Goal: Task Accomplishment & Management: Use online tool/utility

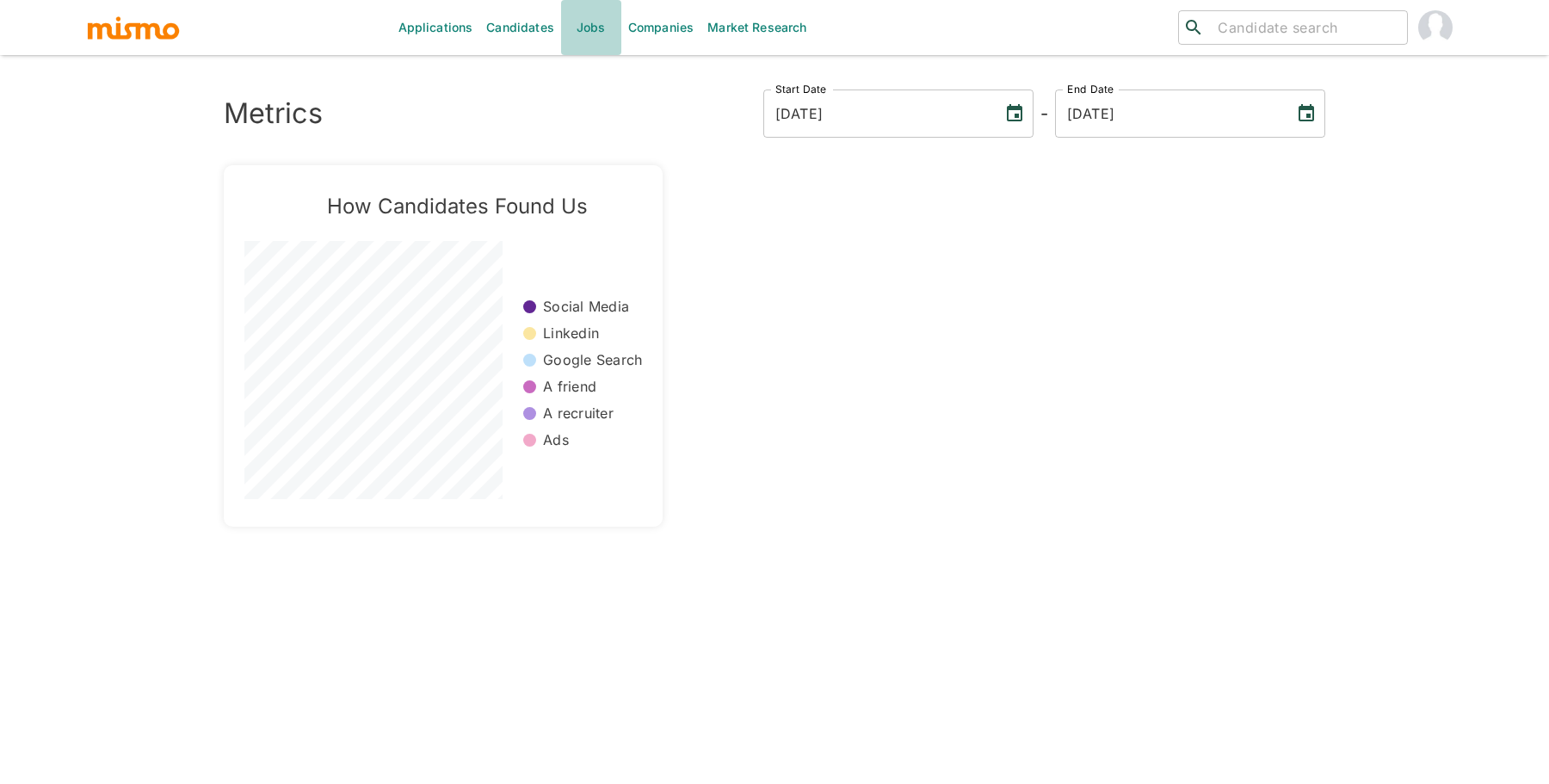
click at [568, 30] on link "Jobs" at bounding box center [591, 27] width 60 height 55
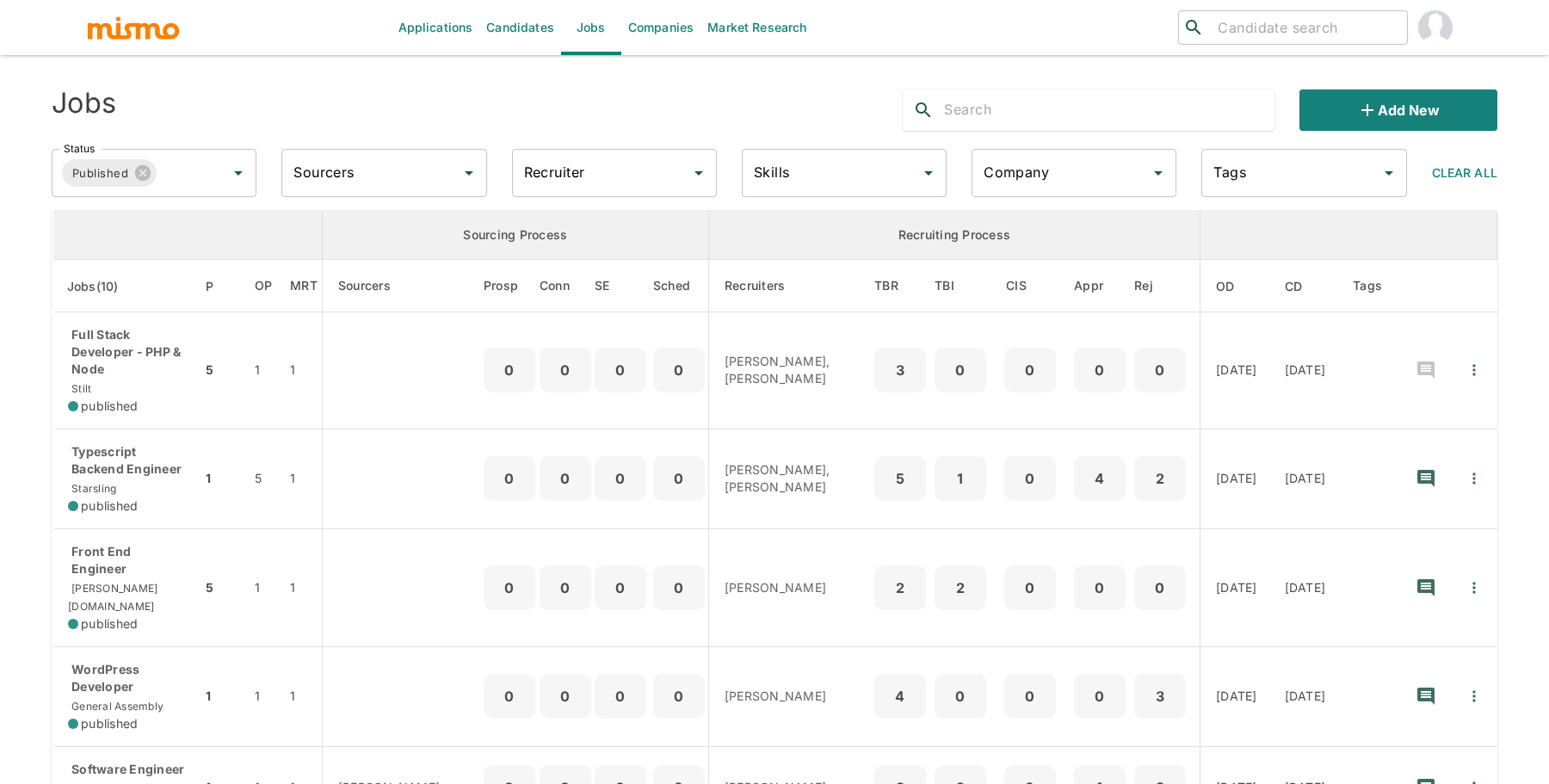
click at [582, 177] on input "Recruiter" at bounding box center [601, 172] width 163 height 32
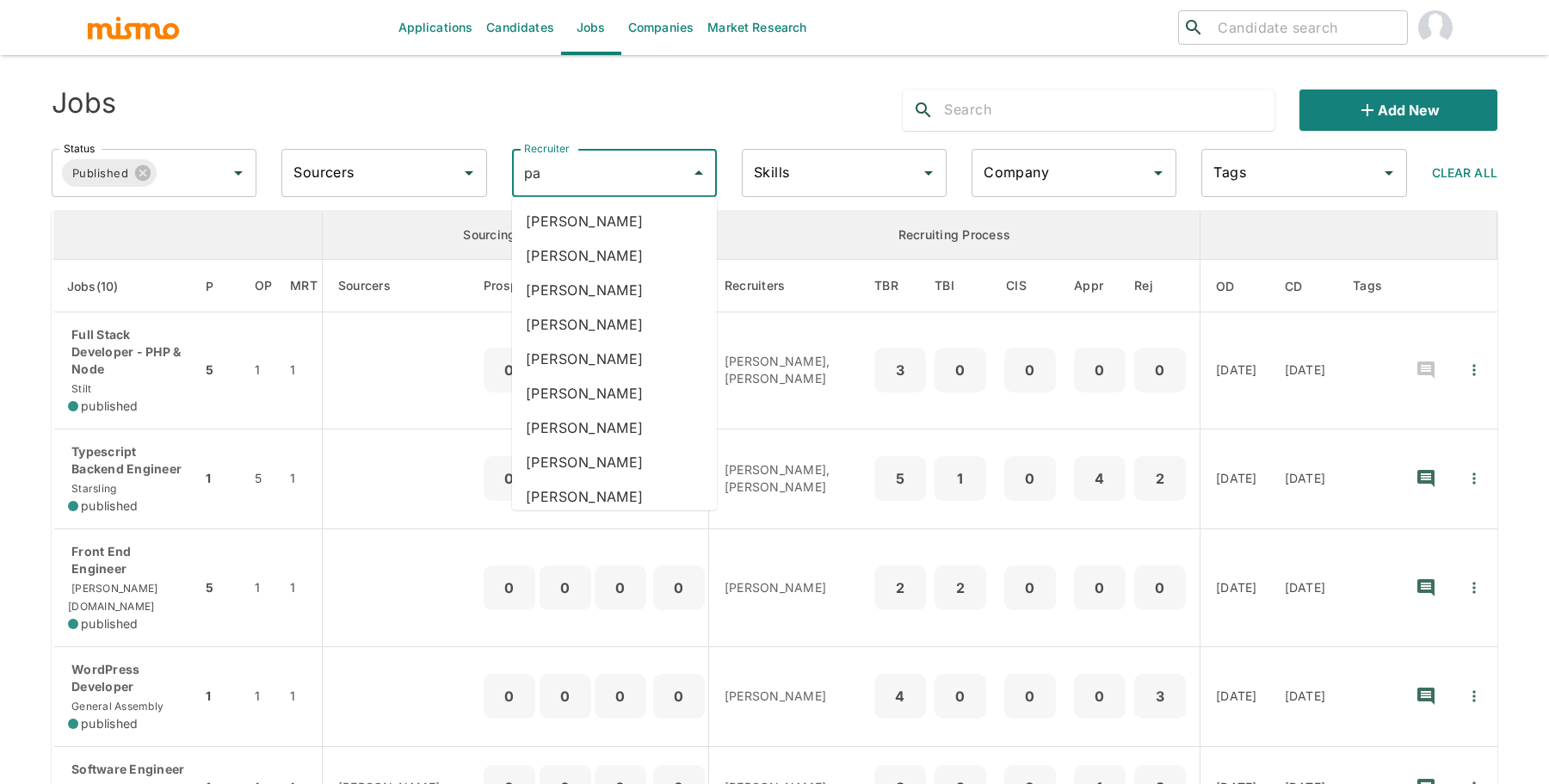
type input "pao"
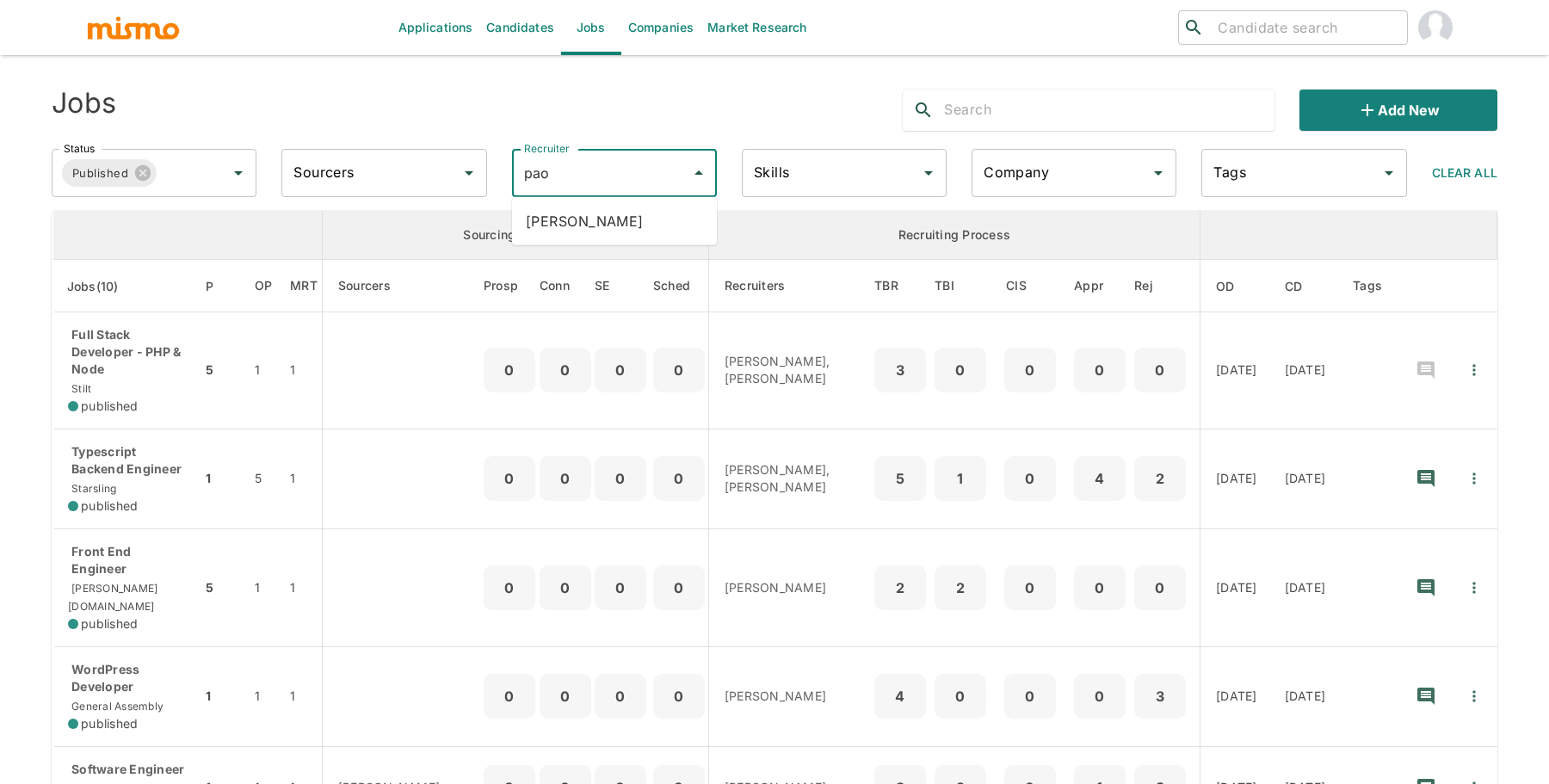
click at [556, 226] on li "[PERSON_NAME]" at bounding box center [614, 221] width 205 height 34
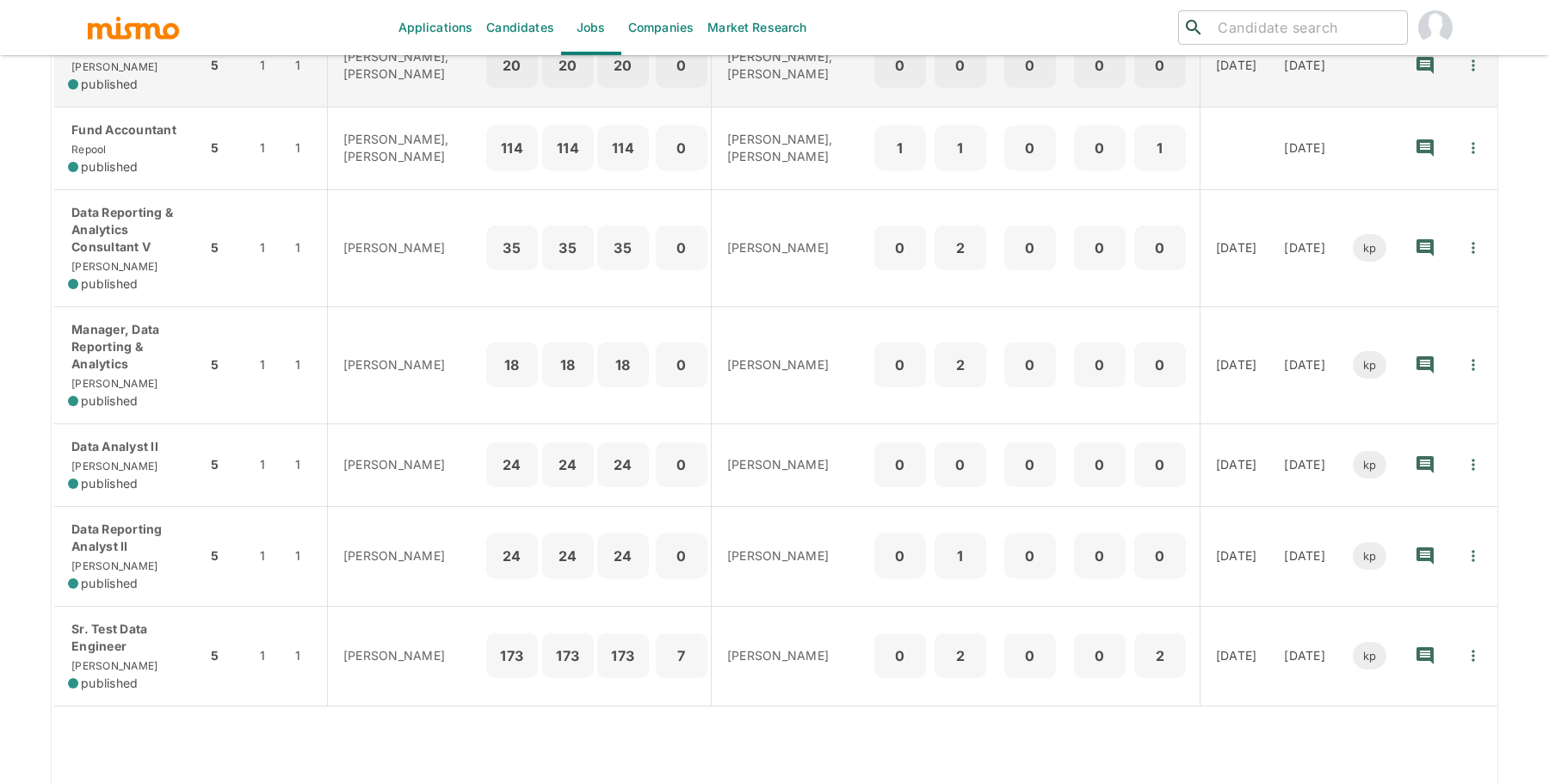
scroll to position [422, 0]
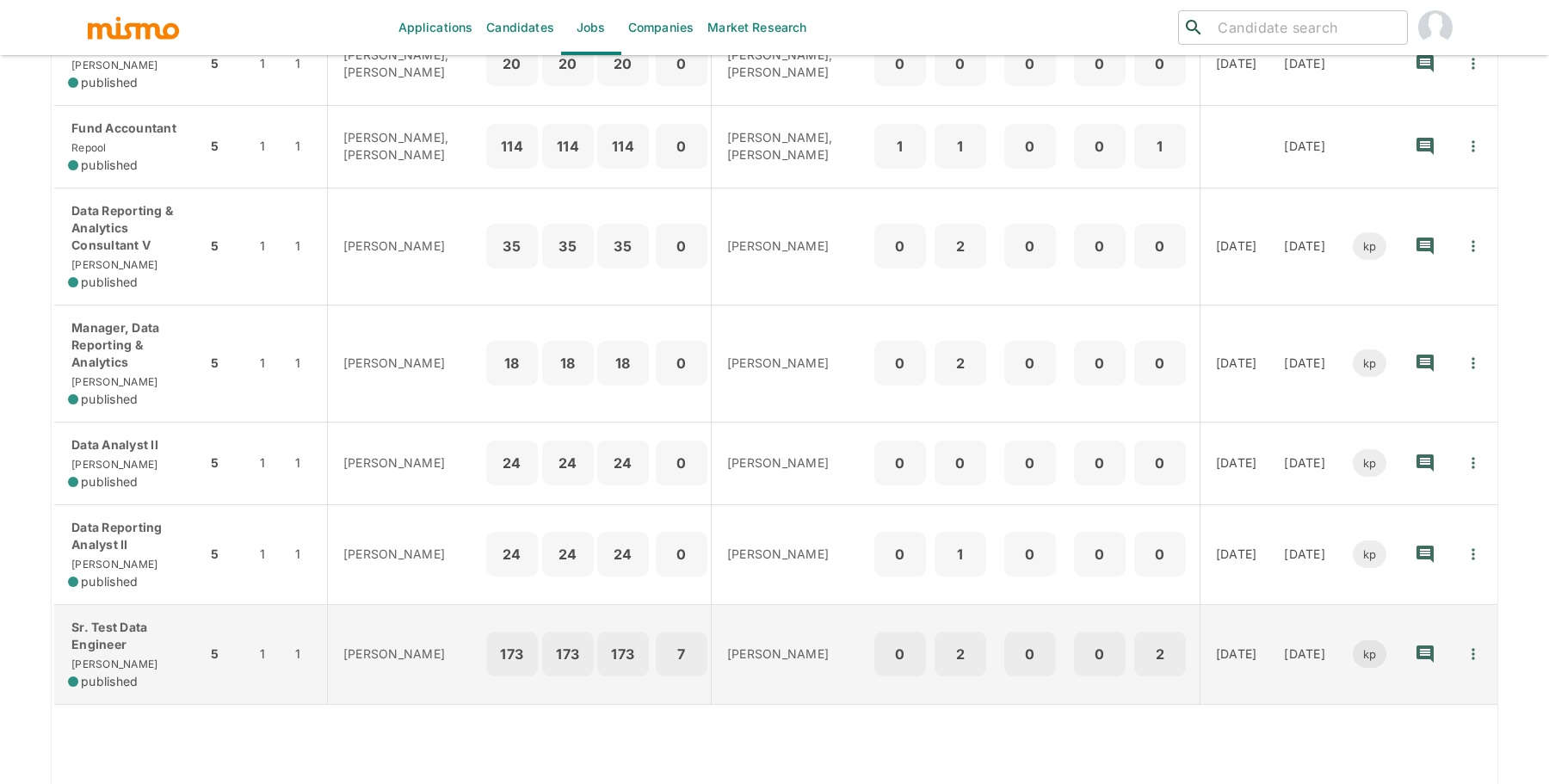
click at [185, 639] on p "Sr. Test Data Engineer" at bounding box center [130, 636] width 125 height 34
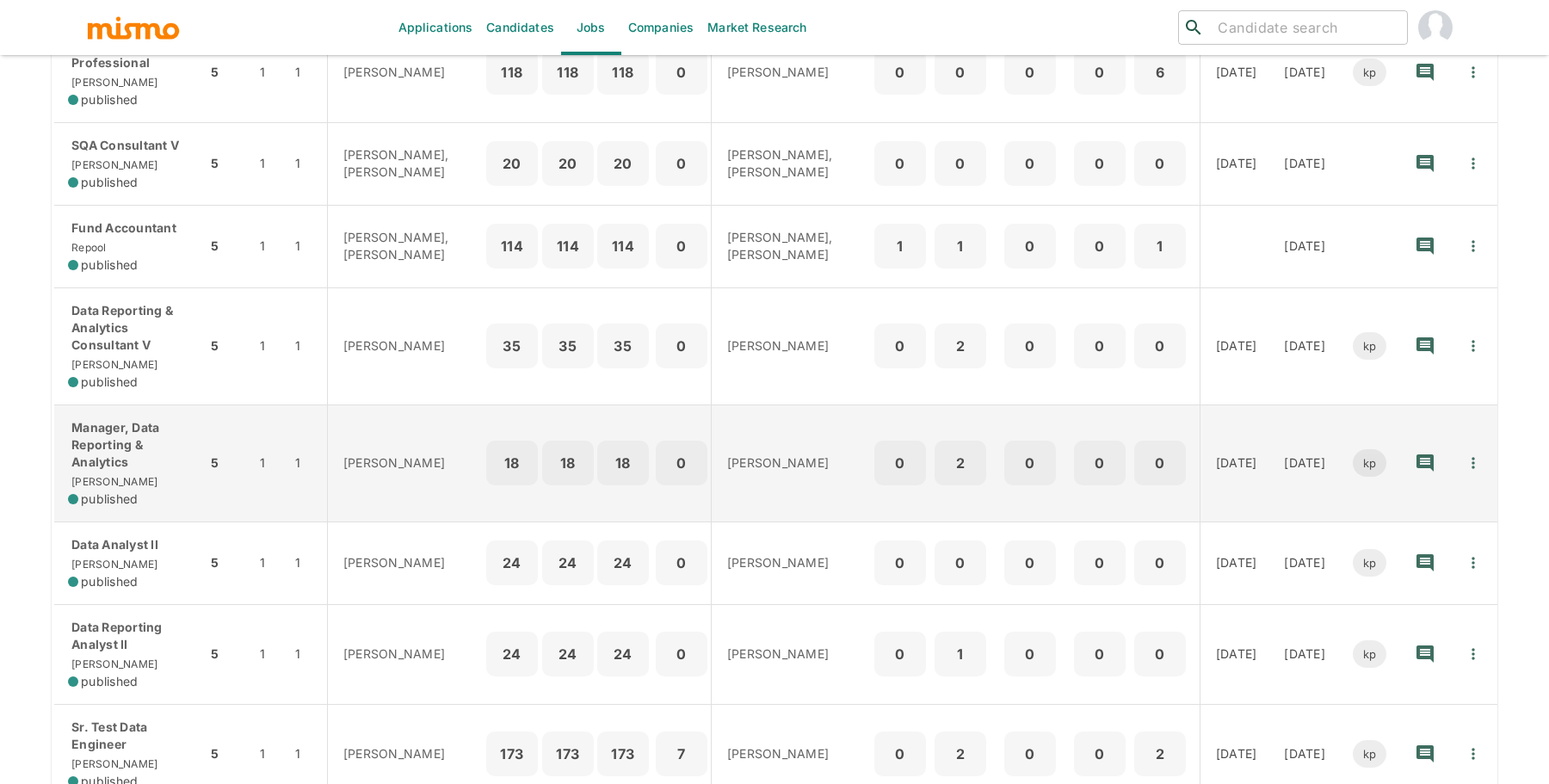
scroll to position [0, 0]
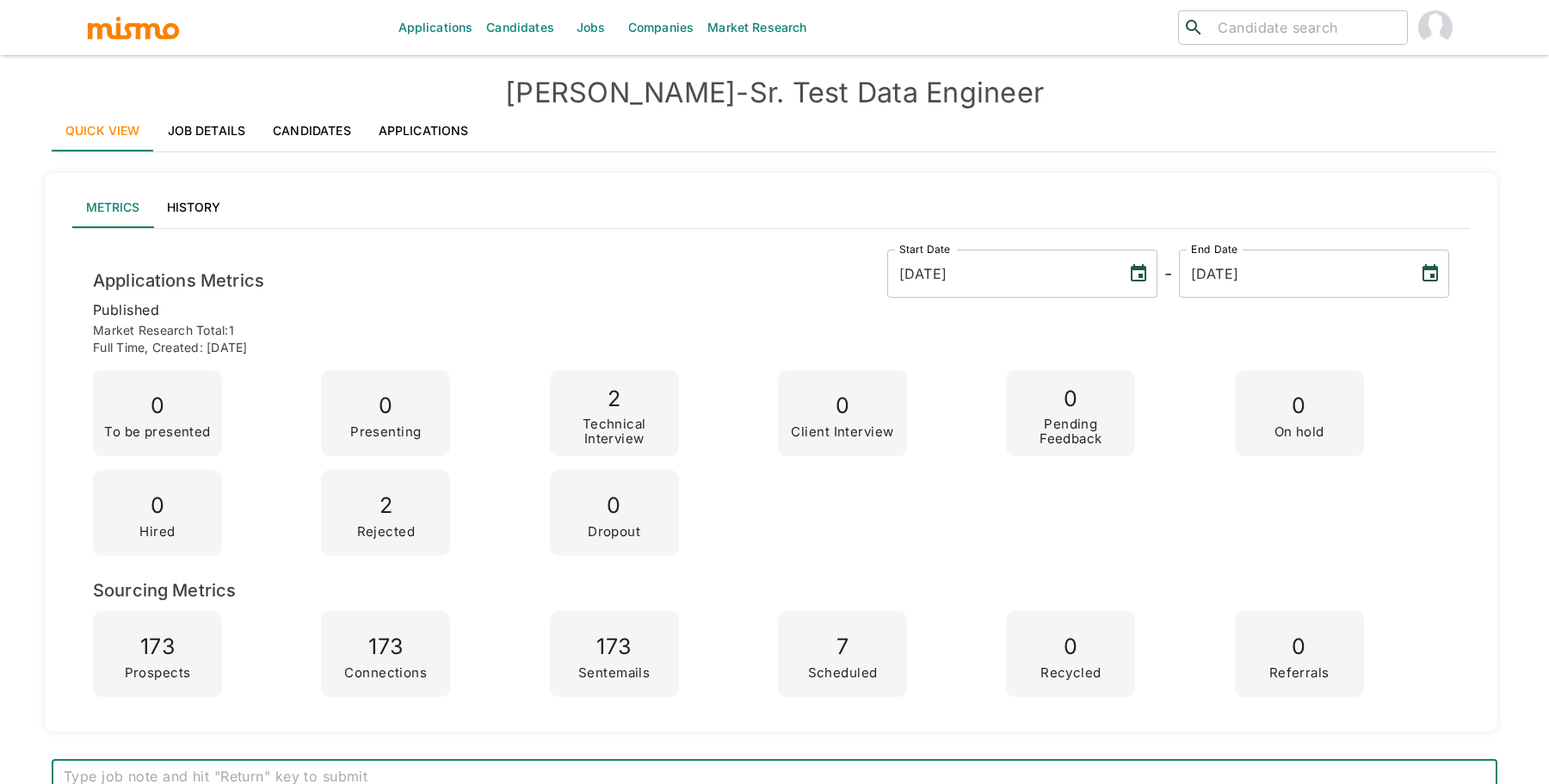
click at [219, 134] on link "Job Details" at bounding box center [206, 130] width 106 height 41
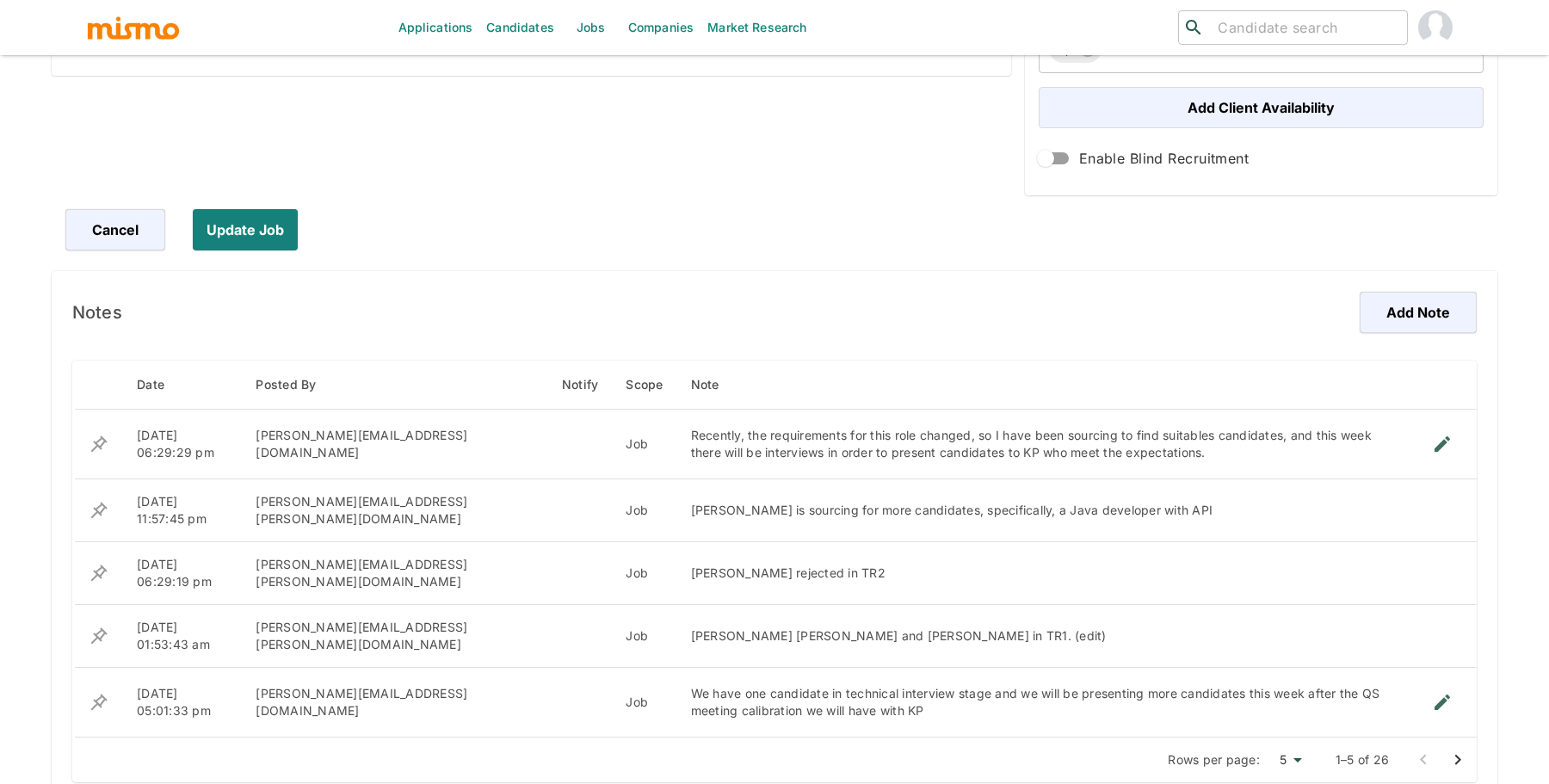
scroll to position [777, 0]
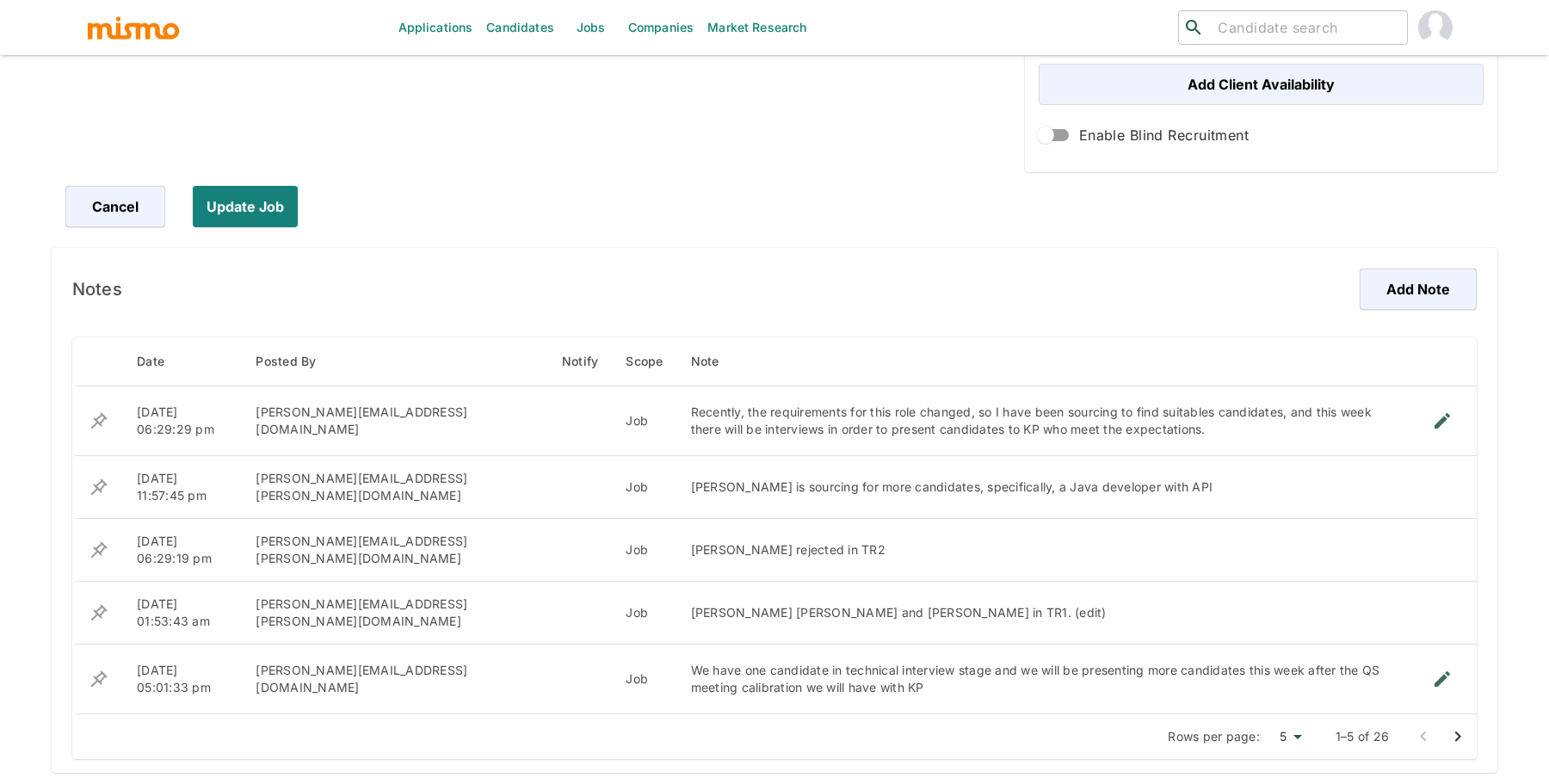
click at [1295, 745] on li "25" at bounding box center [1288, 746] width 45 height 34
type input "25"
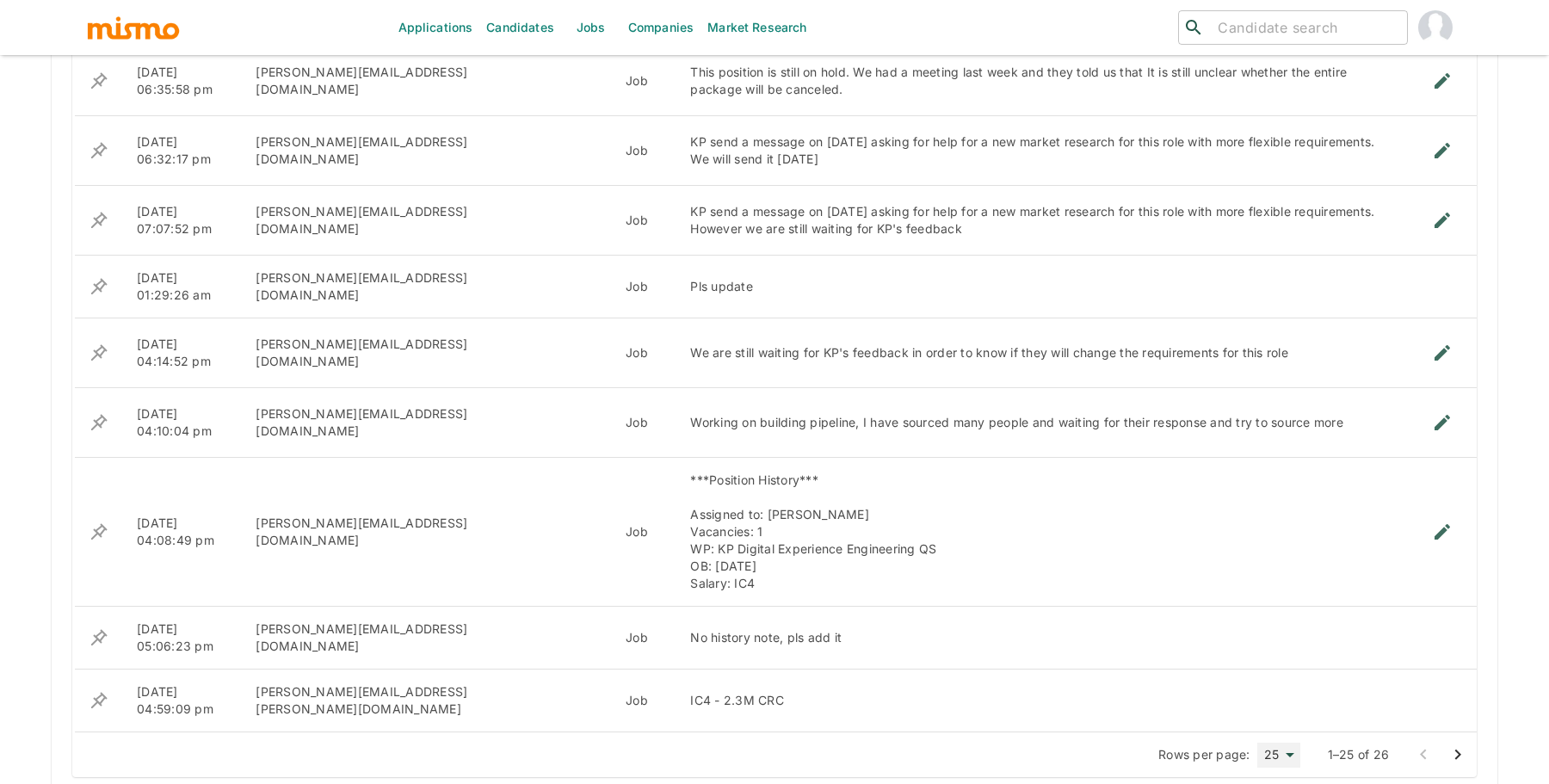
scroll to position [2246, 0]
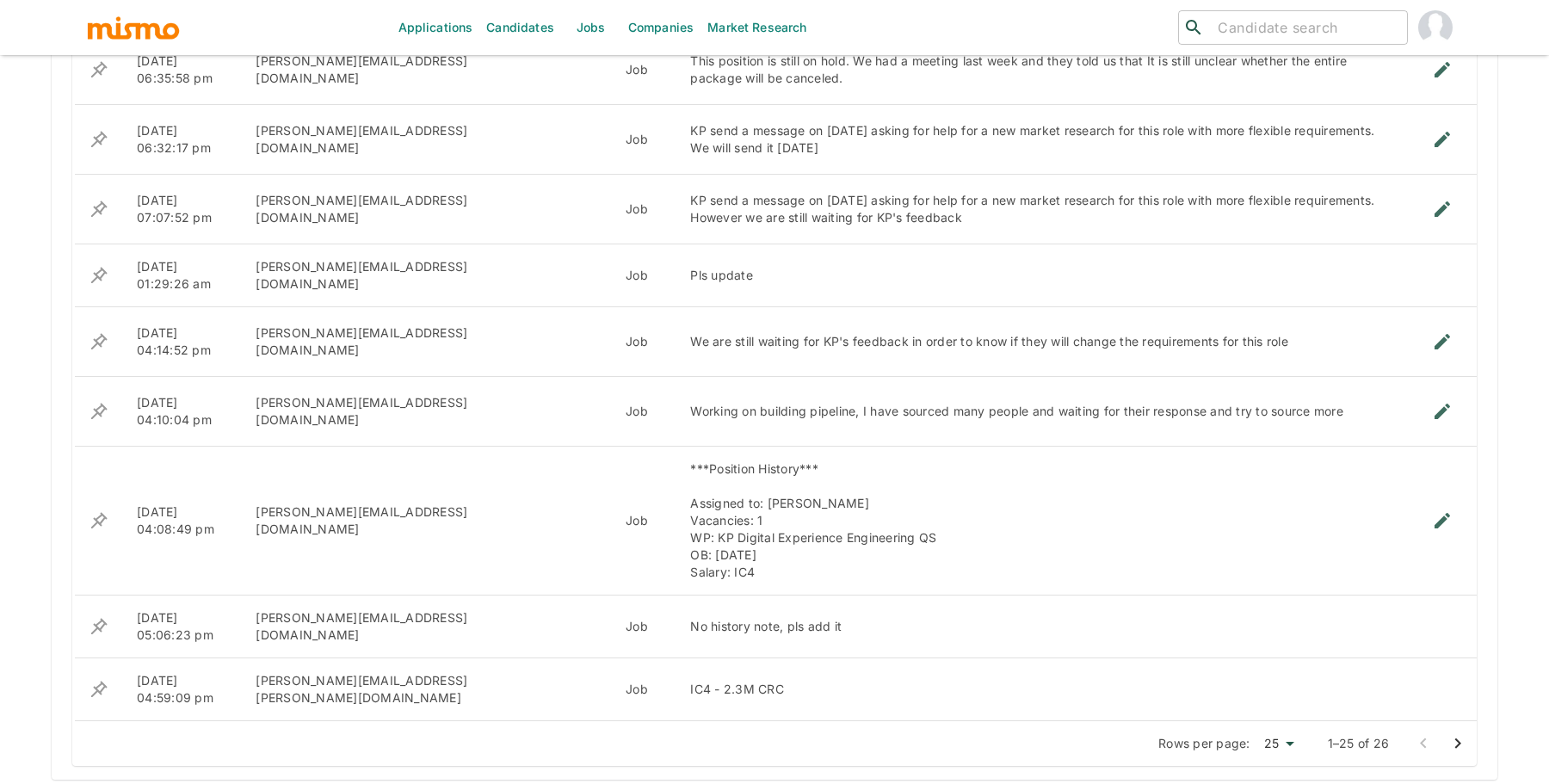
click at [1460, 739] on icon "Go to next page" at bounding box center [1458, 744] width 21 height 21
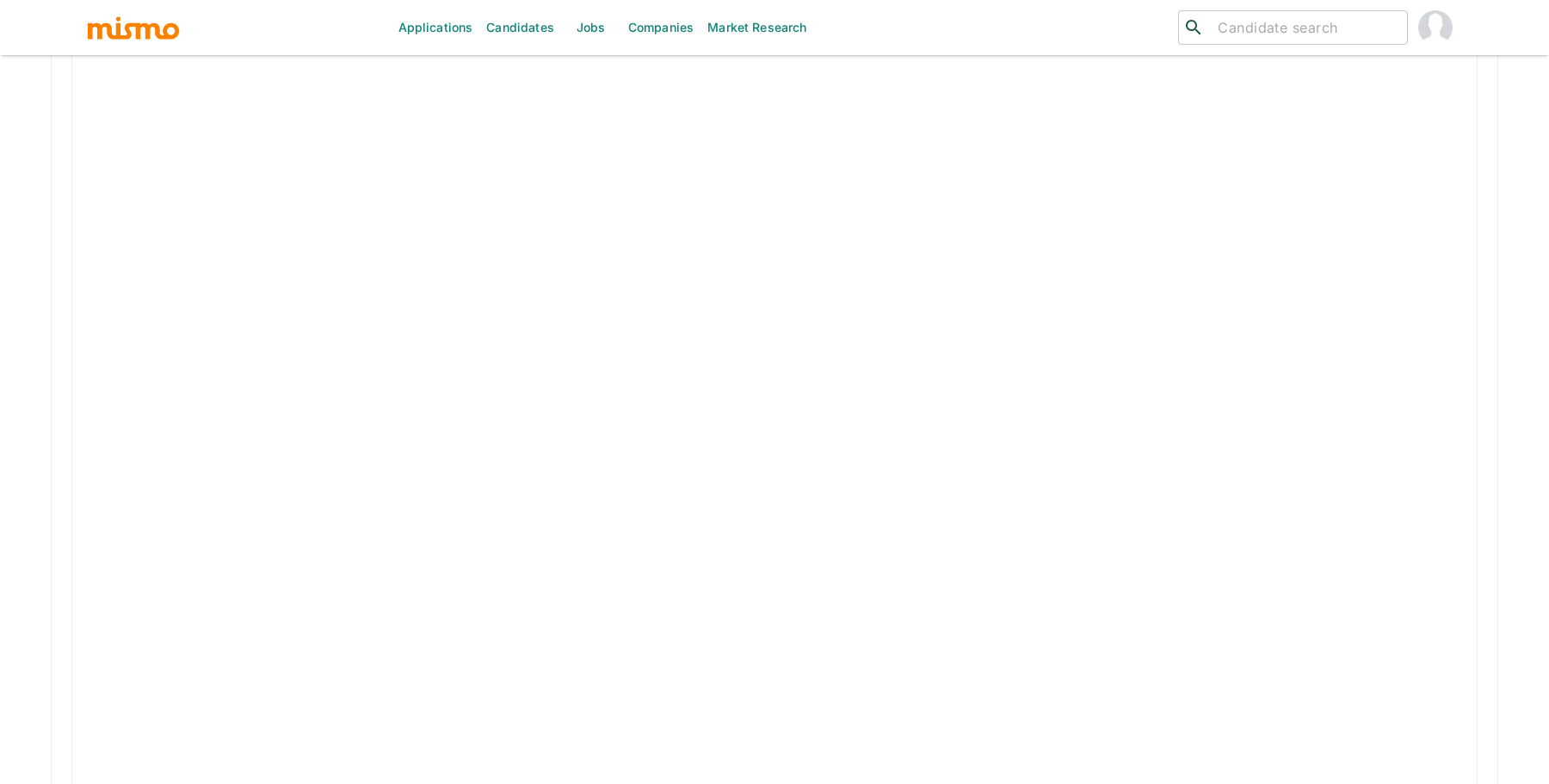
scroll to position [1614, 0]
click at [1420, 732] on icon "Go to previous page" at bounding box center [1423, 736] width 21 height 21
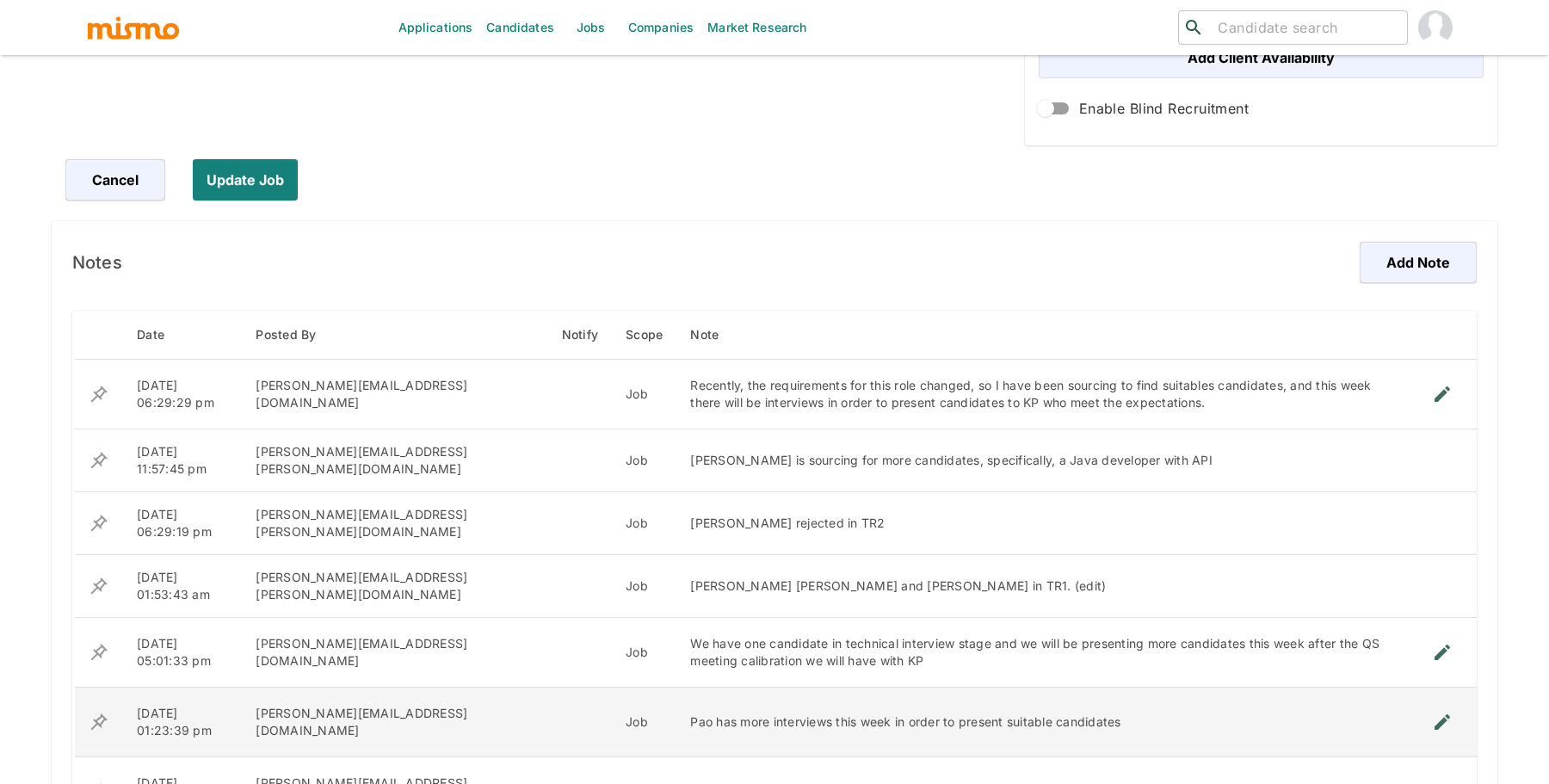
scroll to position [618, 0]
